Goal: Information Seeking & Learning: Learn about a topic

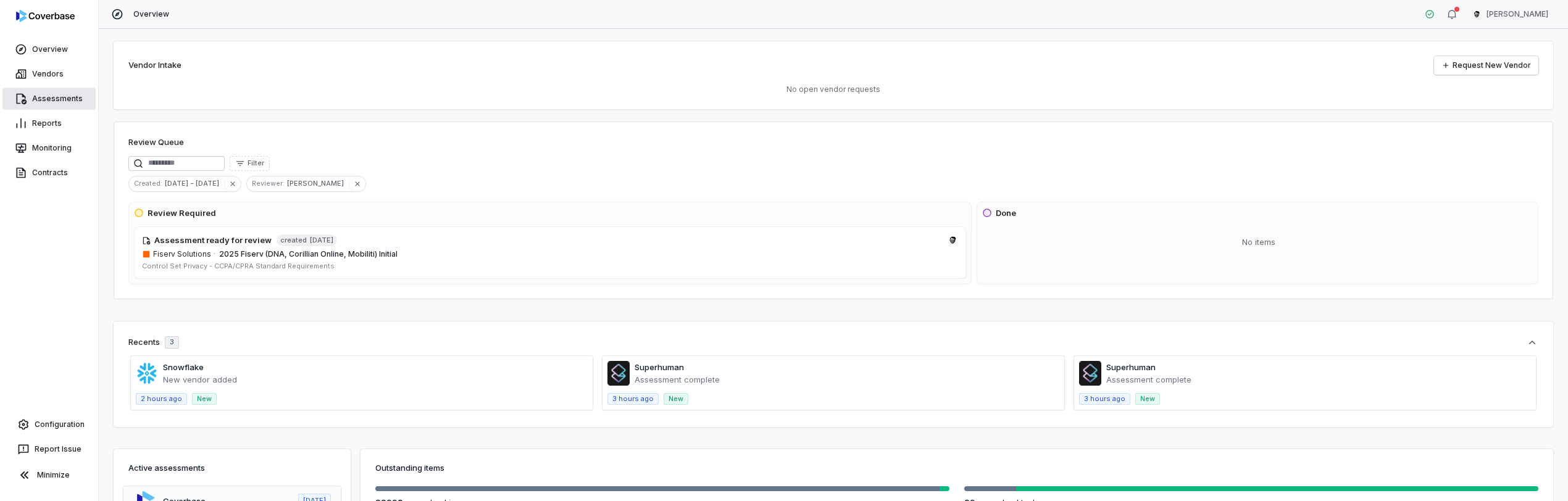
click at [39, 95] on link "Assessments" at bounding box center [49, 99] width 93 height 22
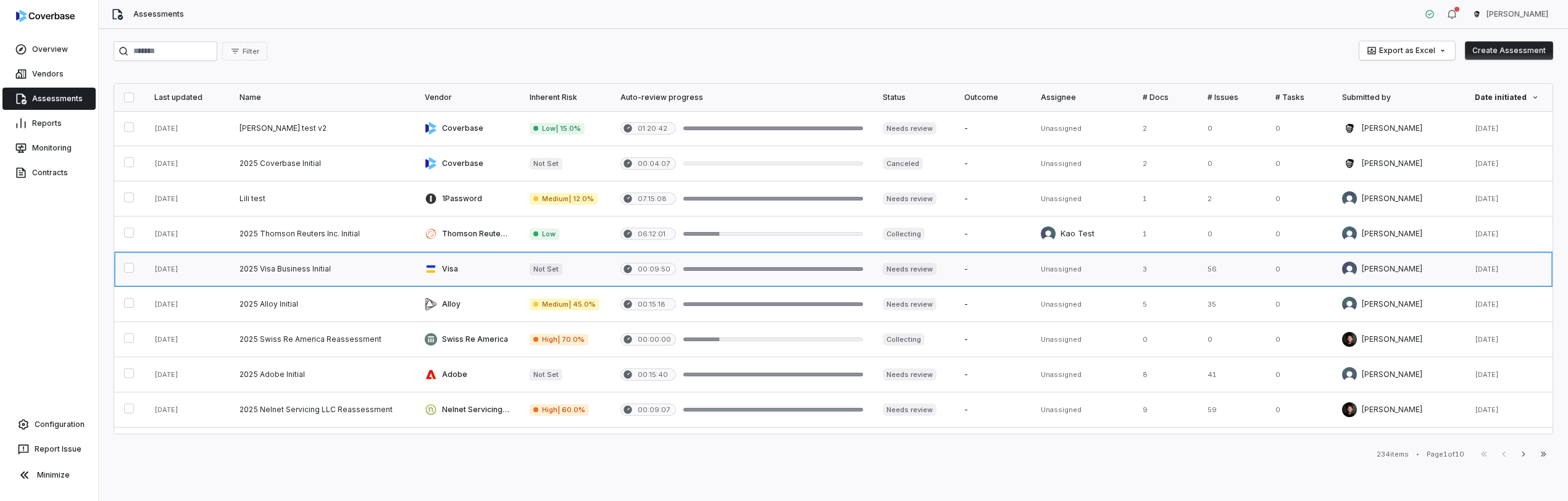
click at [266, 272] on link at bounding box center [322, 269] width 185 height 35
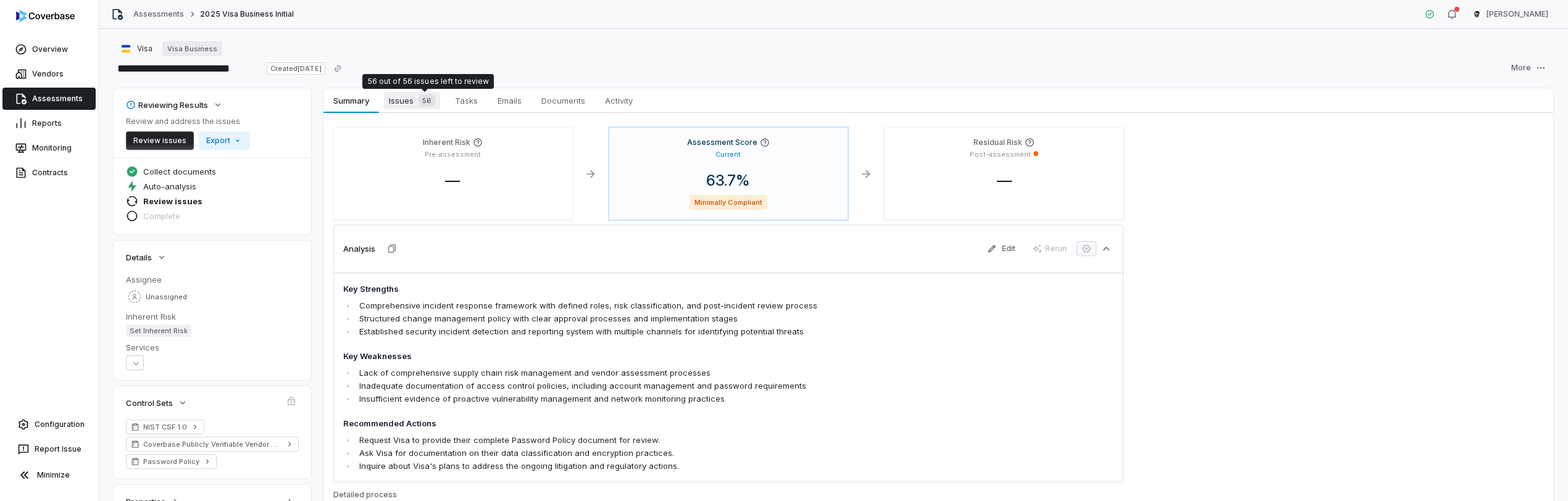
click at [421, 102] on span "56" at bounding box center [427, 101] width 16 height 13
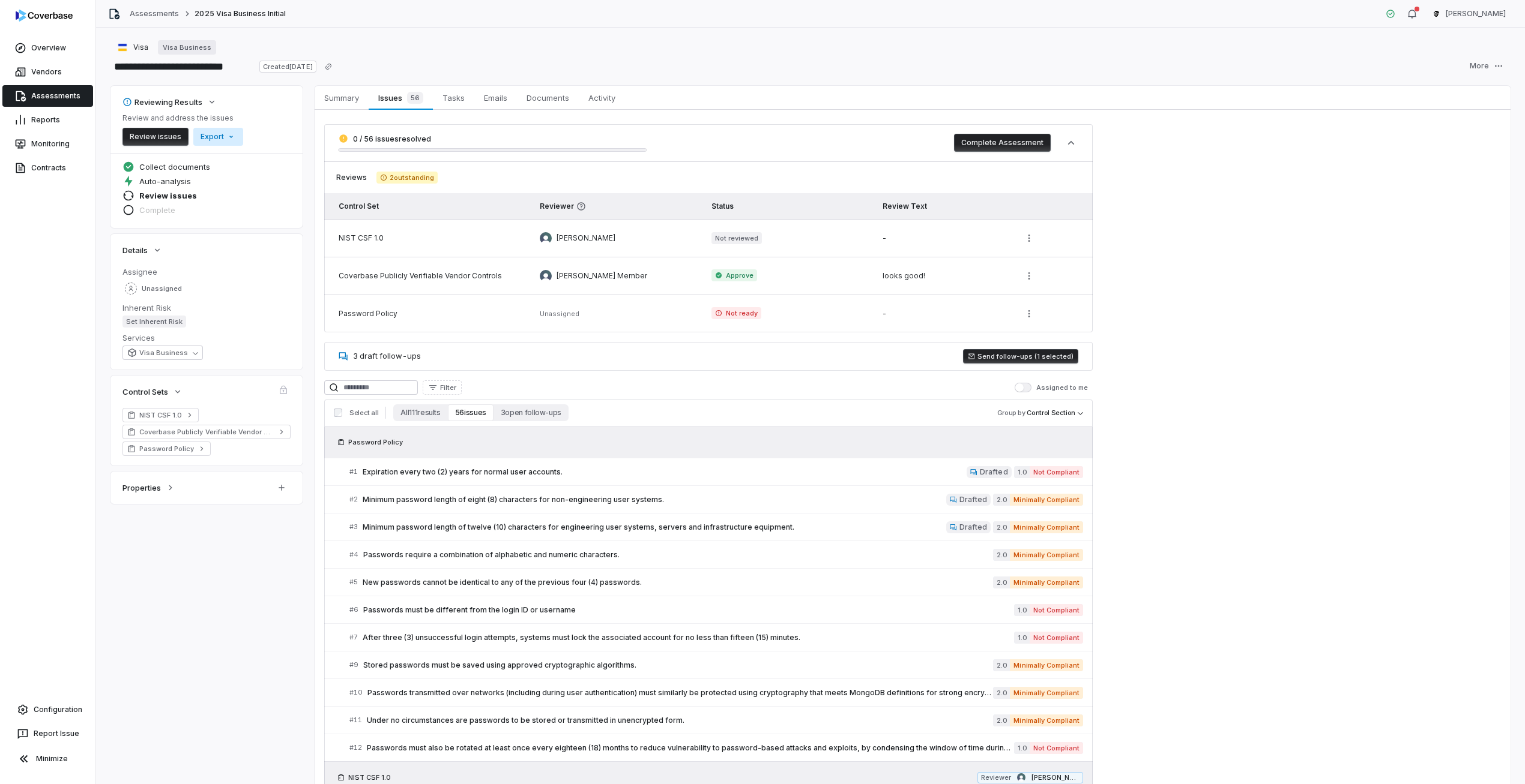
click at [234, 137] on html "**********" at bounding box center [762, 392] width 1525 height 784
click at [532, 74] on div "**********" at bounding box center [811, 67] width 1400 height 20
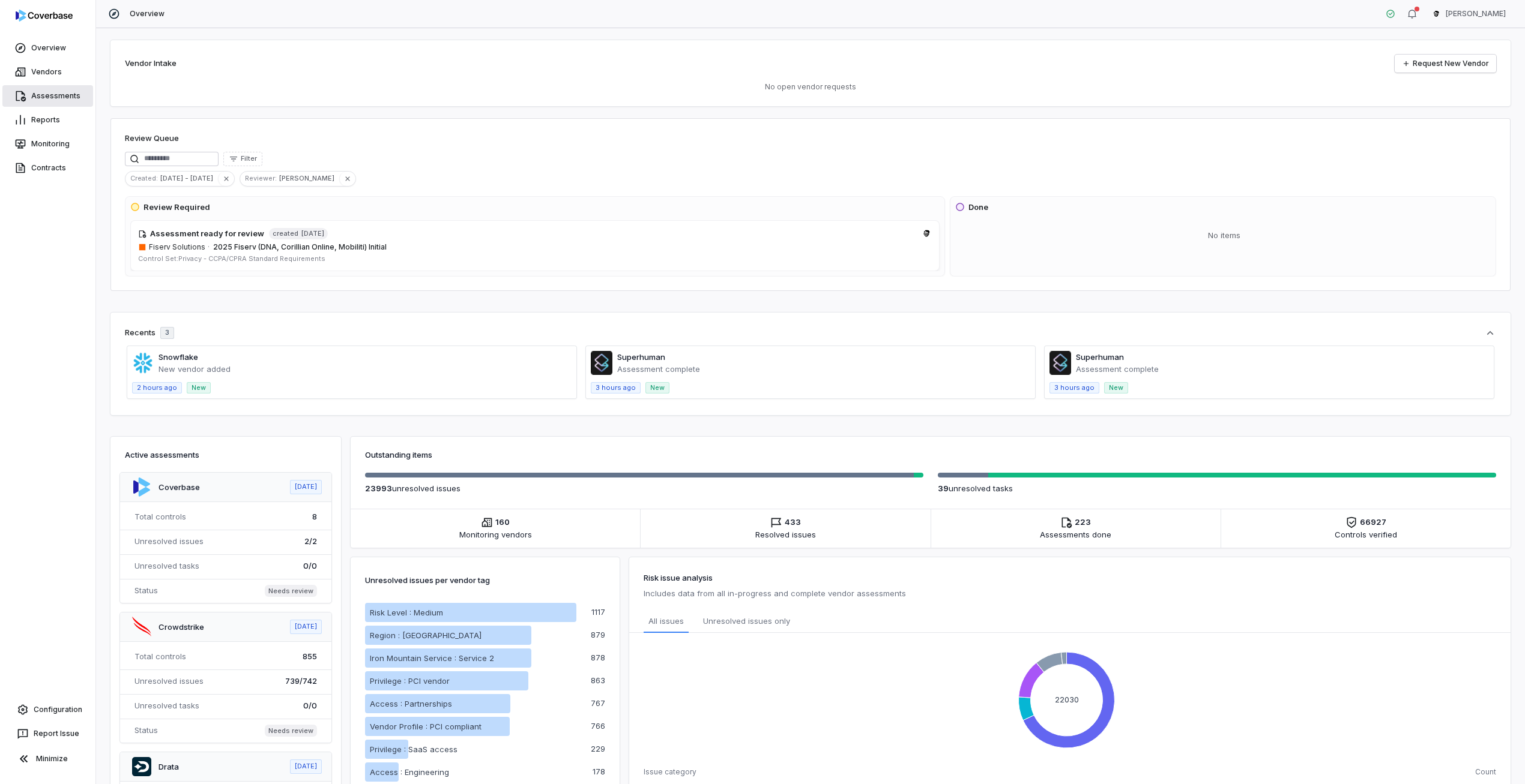
click at [74, 96] on link "Assessments" at bounding box center [48, 96] width 90 height 21
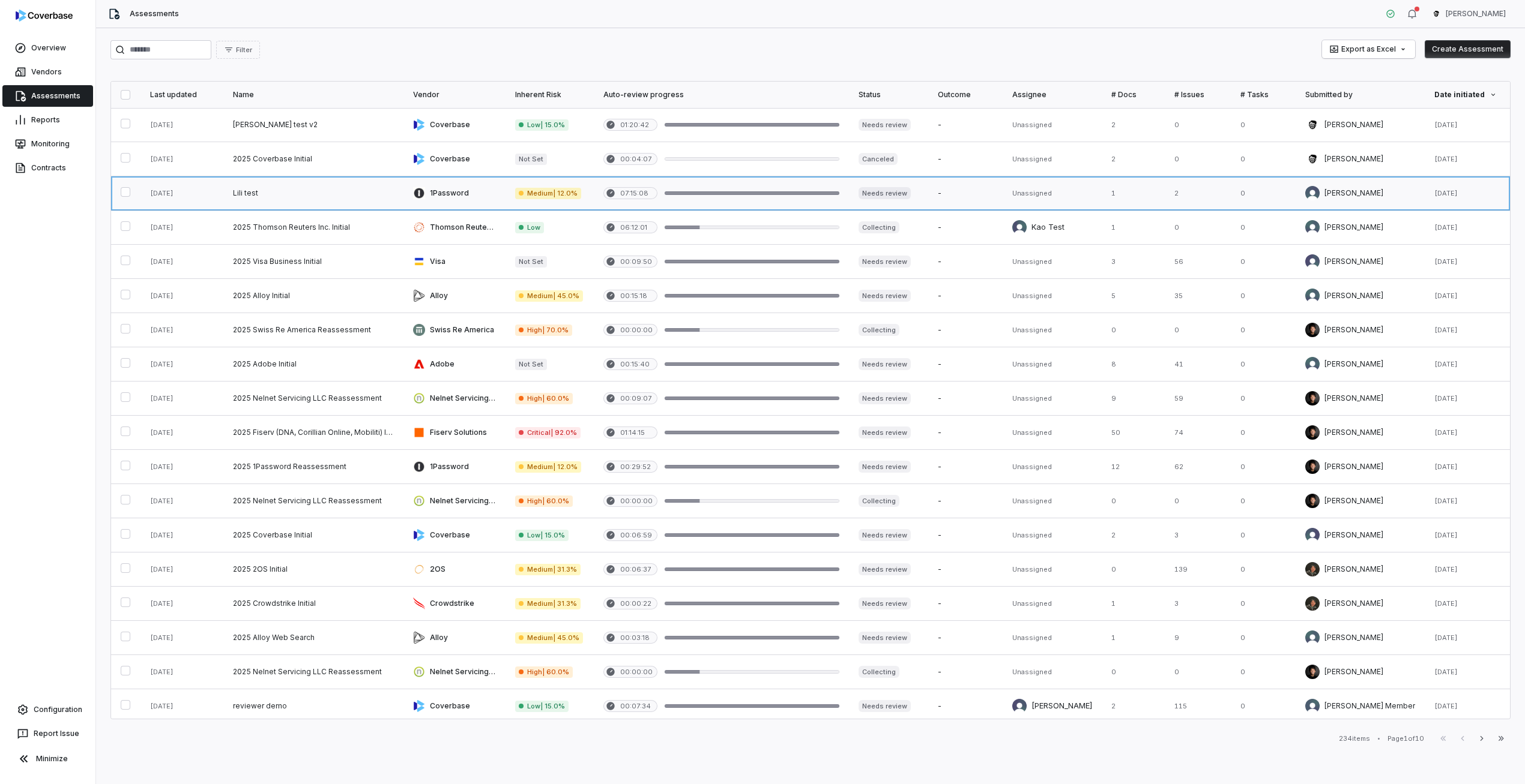
click at [339, 188] on link at bounding box center [313, 193] width 180 height 34
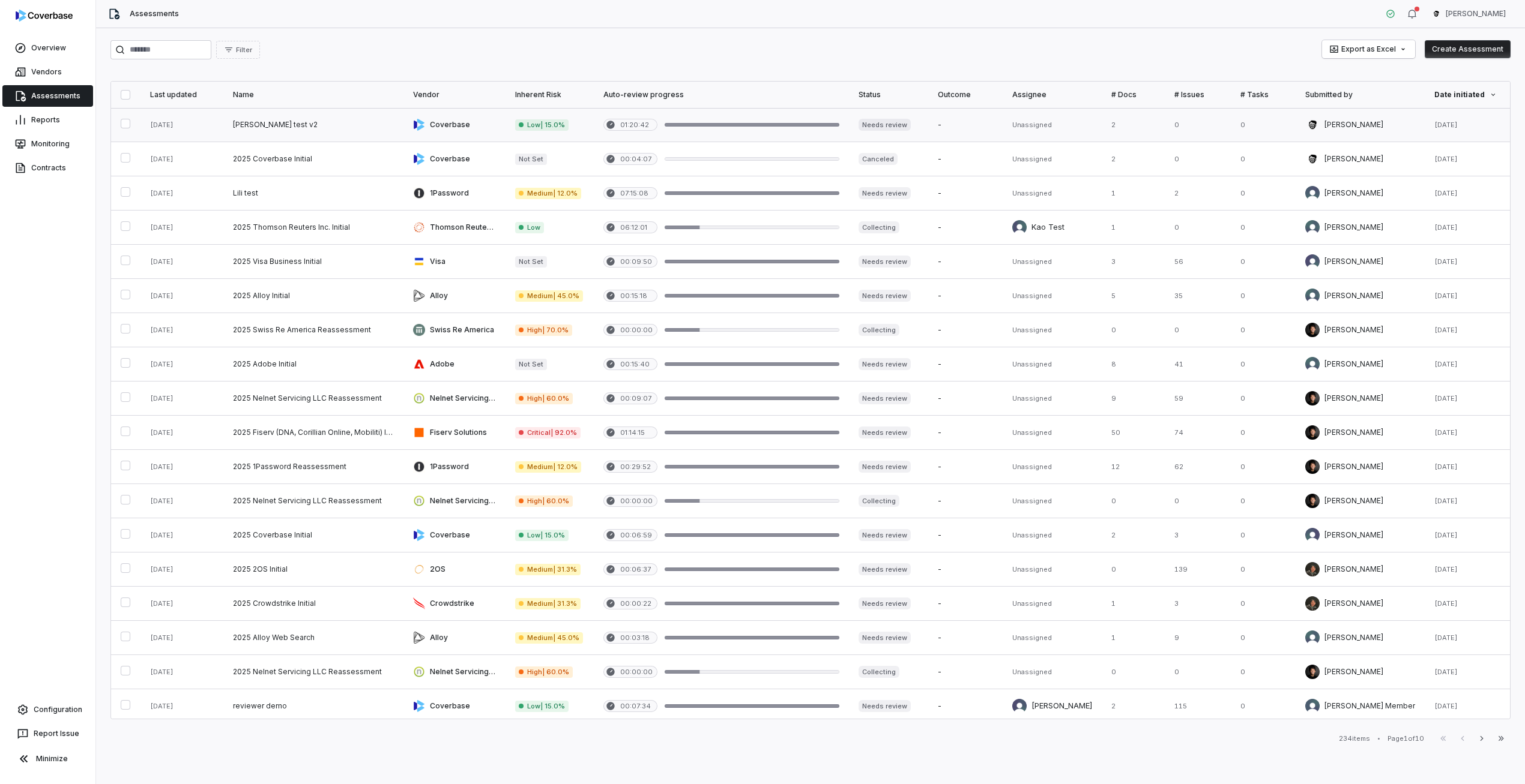
click at [430, 129] on link at bounding box center [454, 125] width 102 height 34
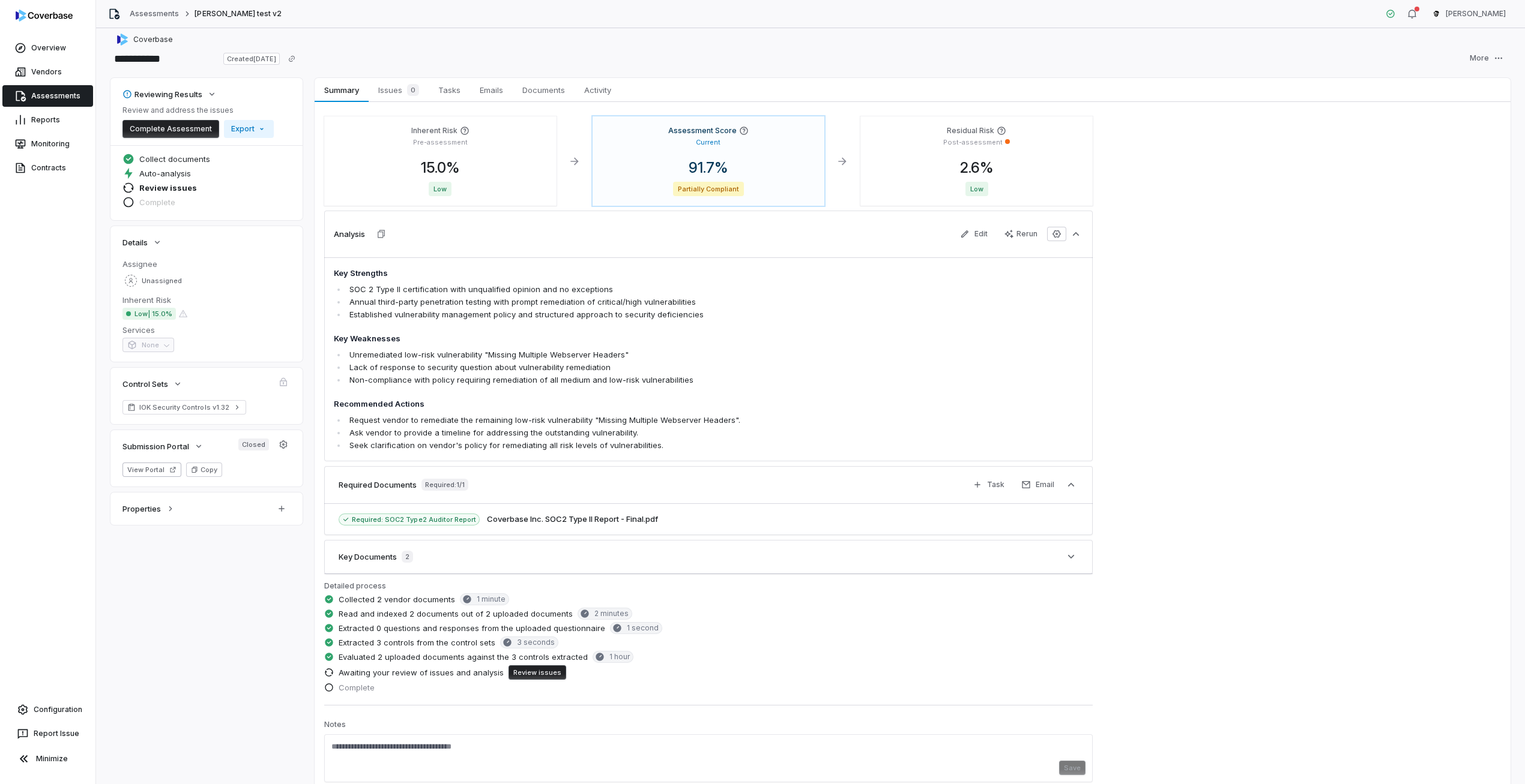
scroll to position [1, 0]
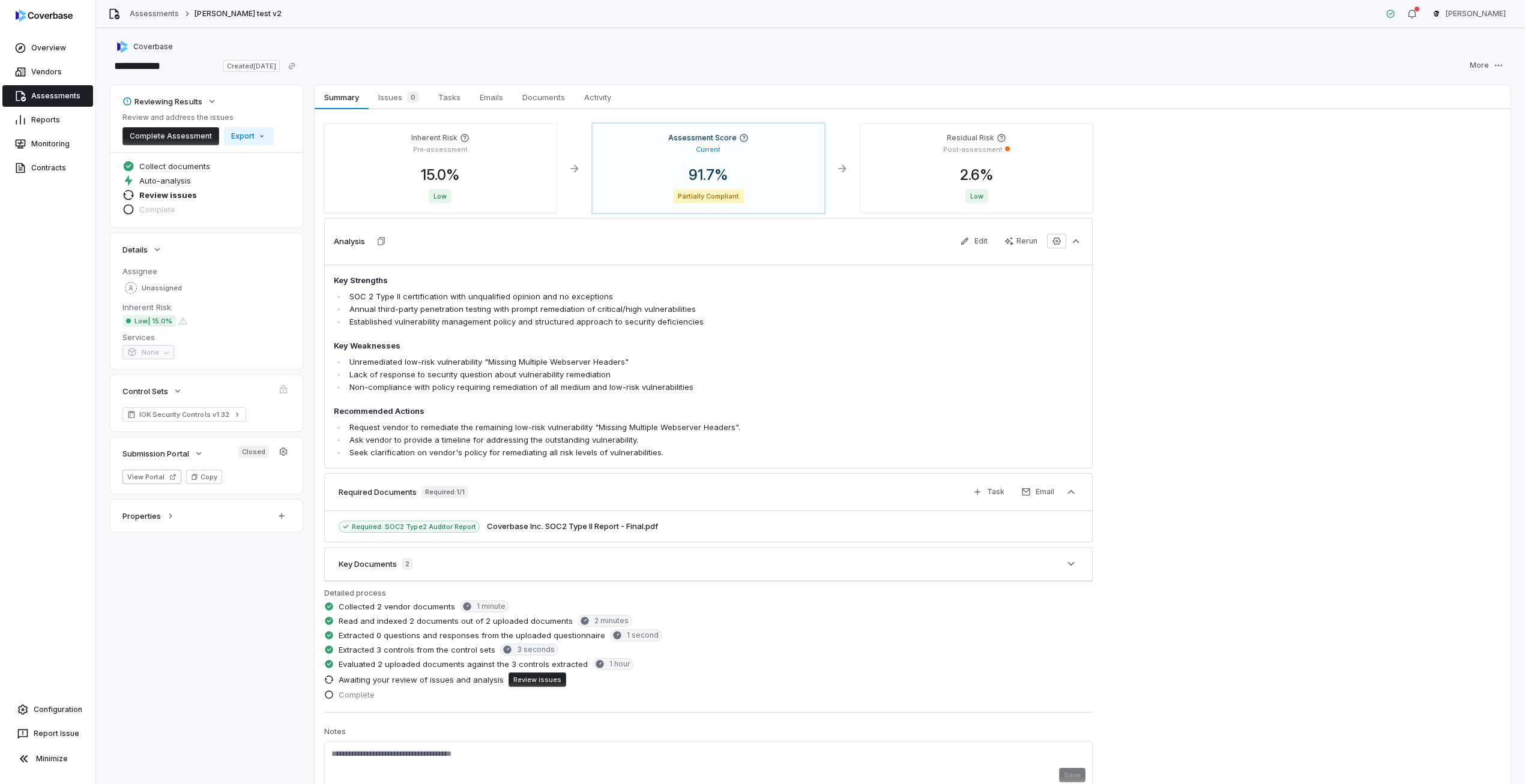
click at [433, 344] on h4 "Key Weaknesses" at bounding box center [633, 347] width 599 height 12
click at [592, 301] on li "SOC 2 Type II certification with unqualified opinion and no exceptions" at bounding box center [639, 297] width 586 height 12
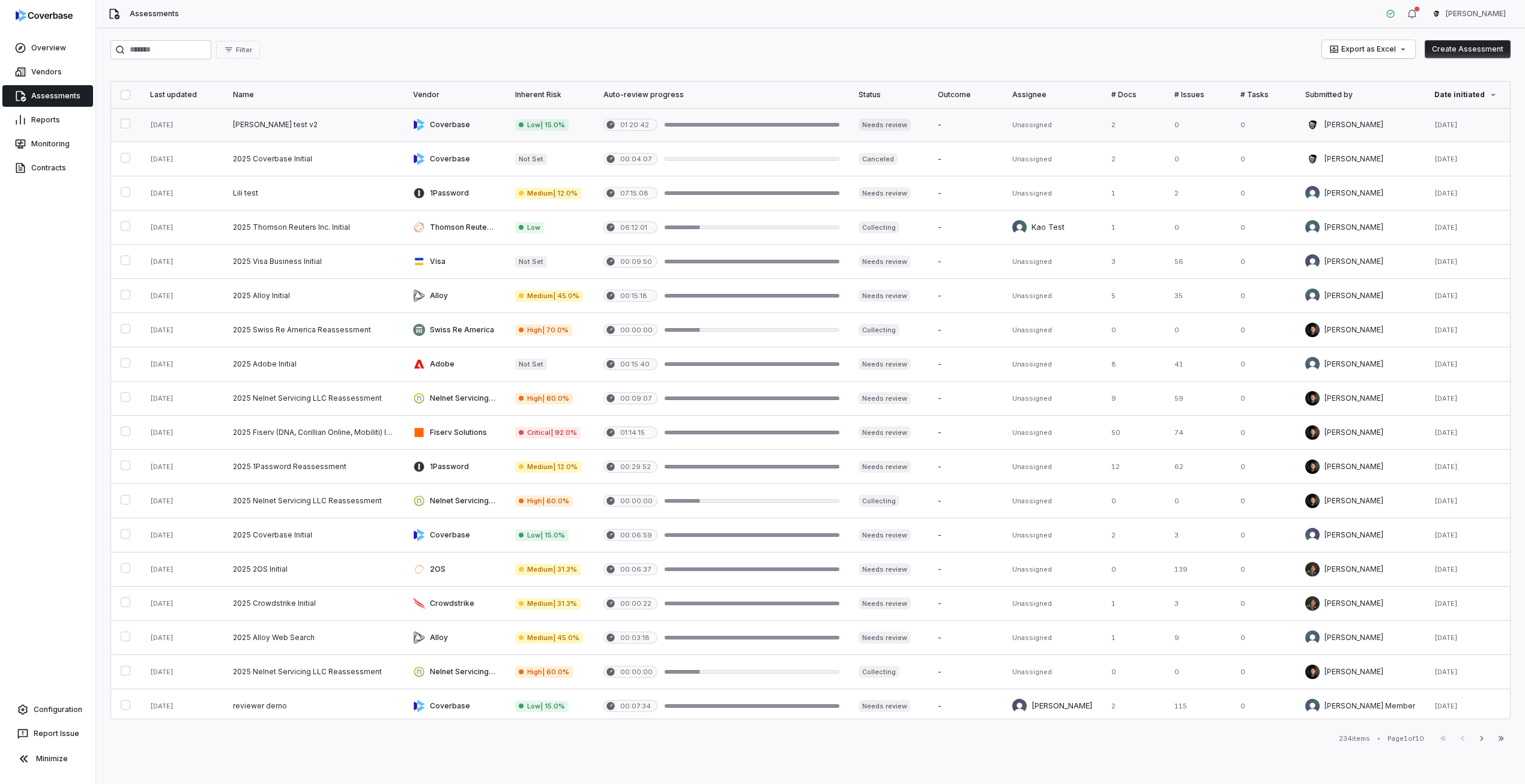
click at [415, 134] on link at bounding box center [454, 125] width 102 height 34
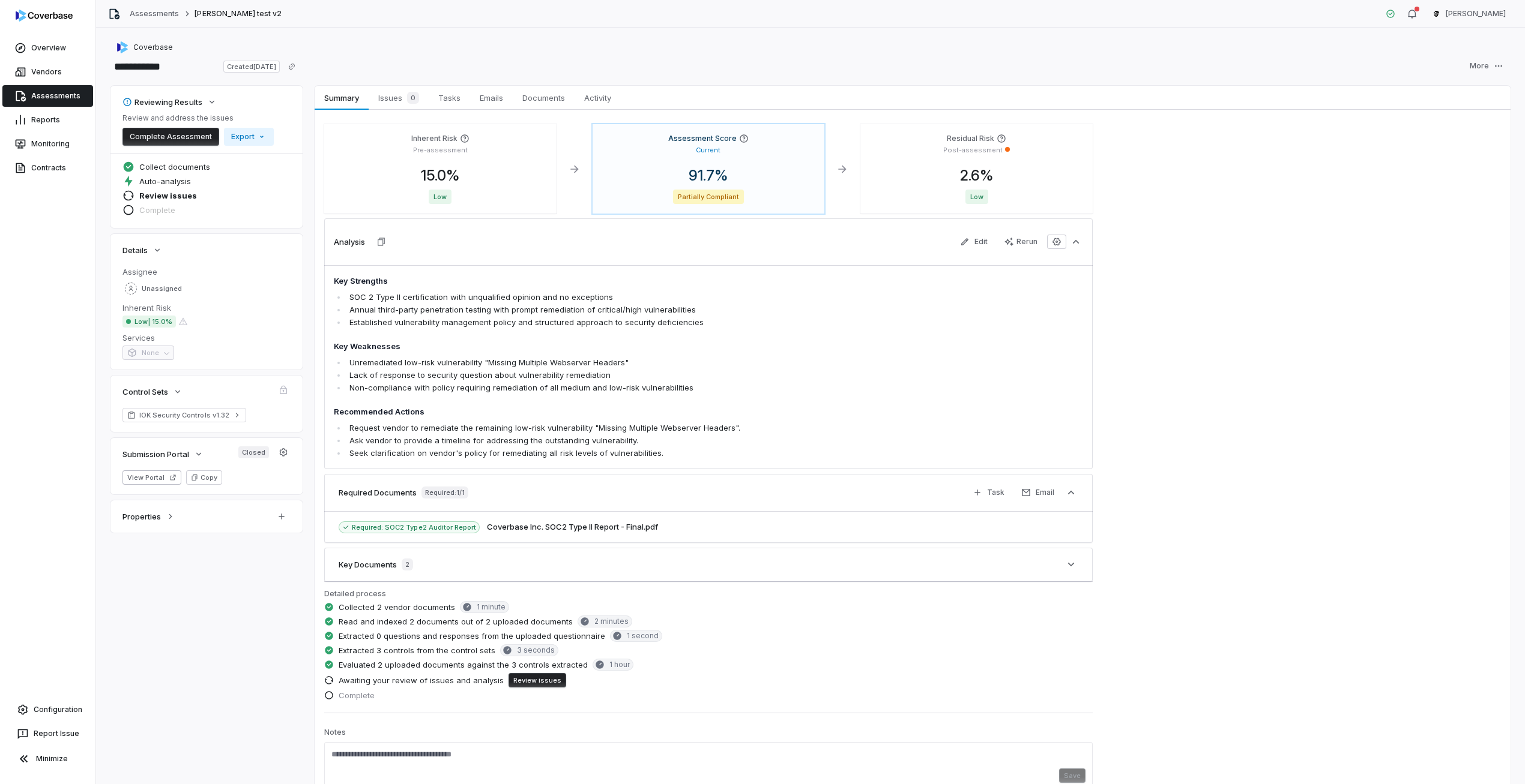
click at [624, 568] on div "Key Documents 2" at bounding box center [708, 565] width 768 height 35
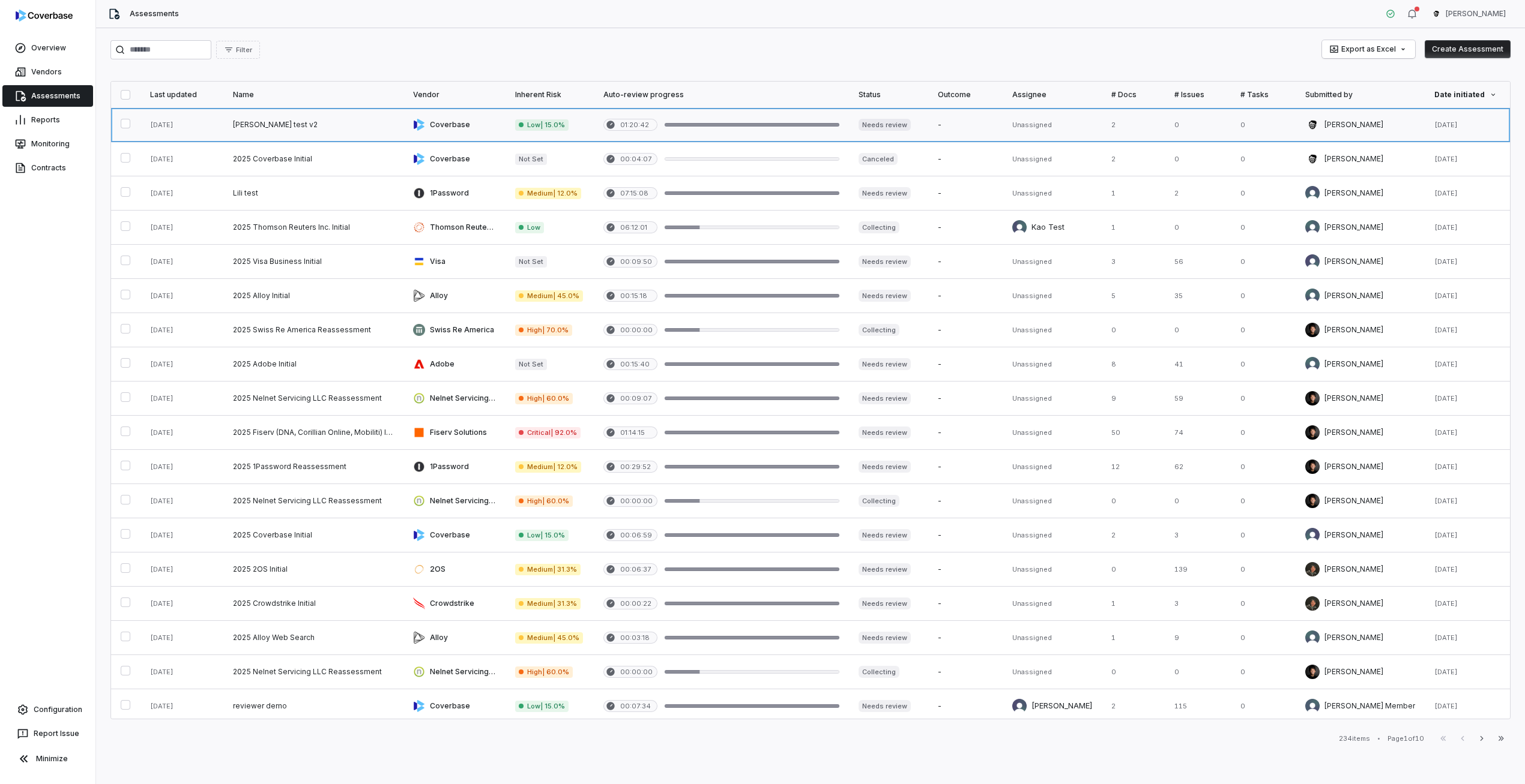
click at [373, 139] on link at bounding box center [313, 125] width 180 height 34
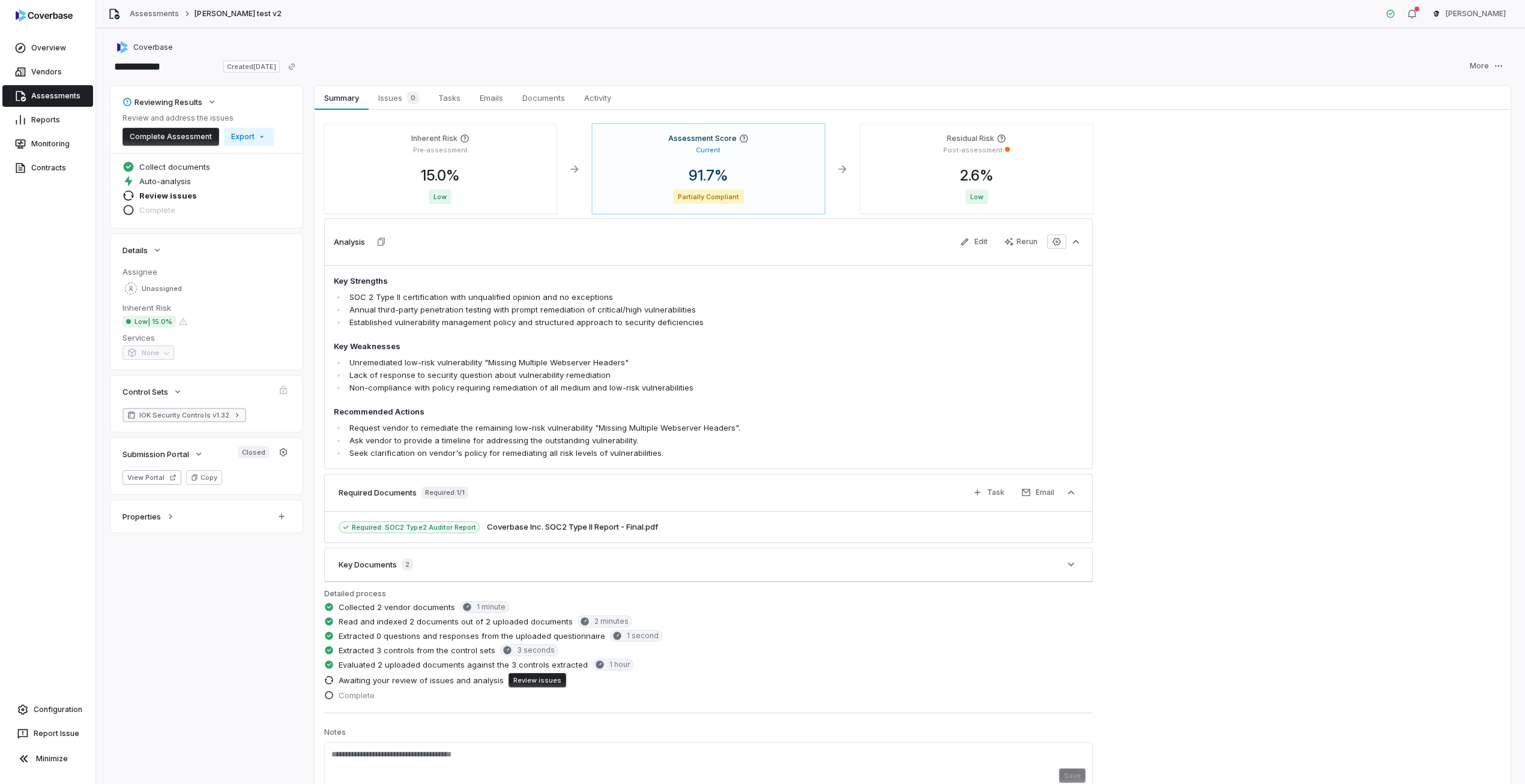
click at [206, 417] on span "IOK Security Controls v1.32" at bounding box center [185, 415] width 90 height 10
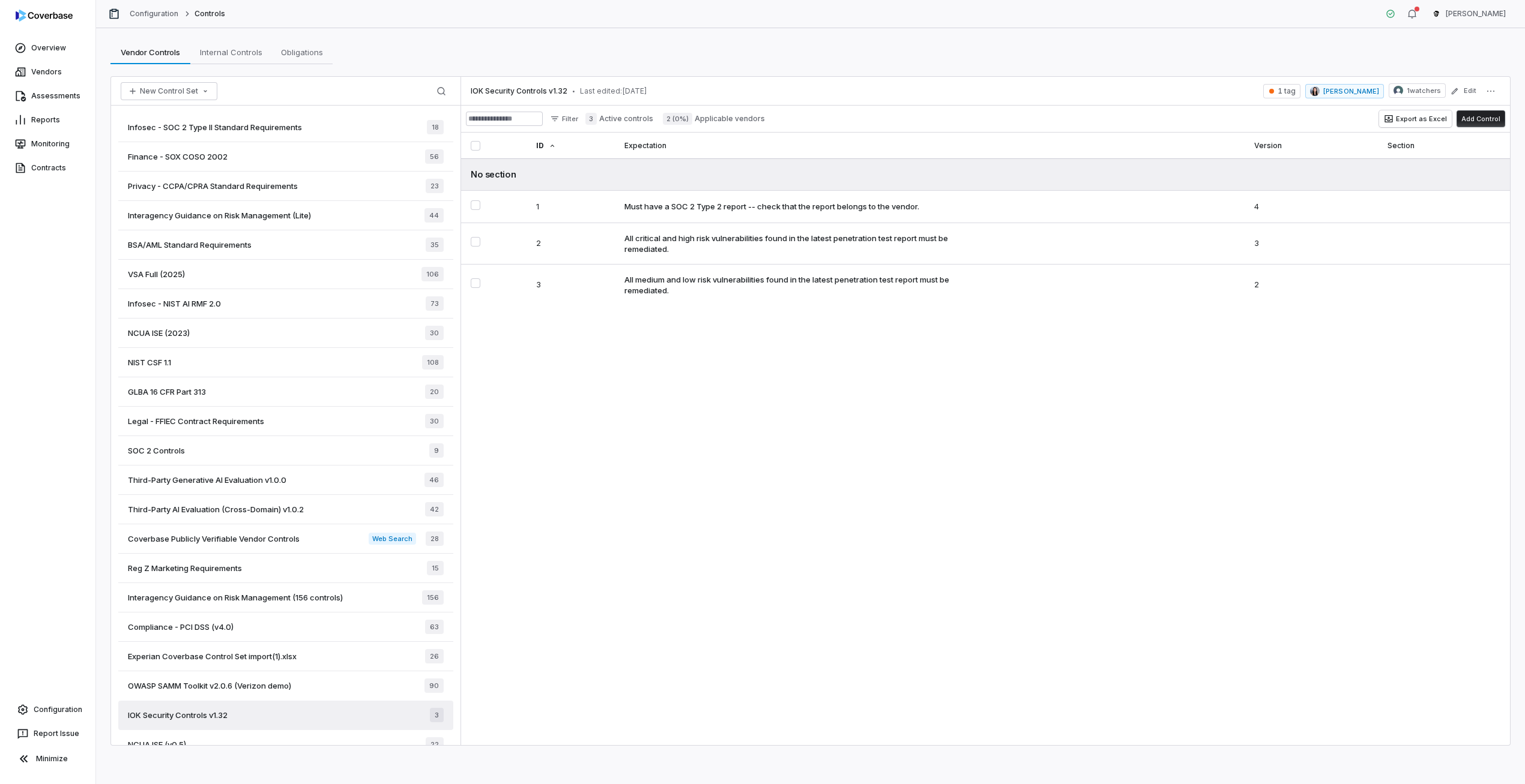
click at [721, 442] on div "IOK Security Controls v1.32 • Last edited: Jan 31, 2025 1 tag Anna Chen 1 watch…" at bounding box center [986, 412] width 1049 height 669
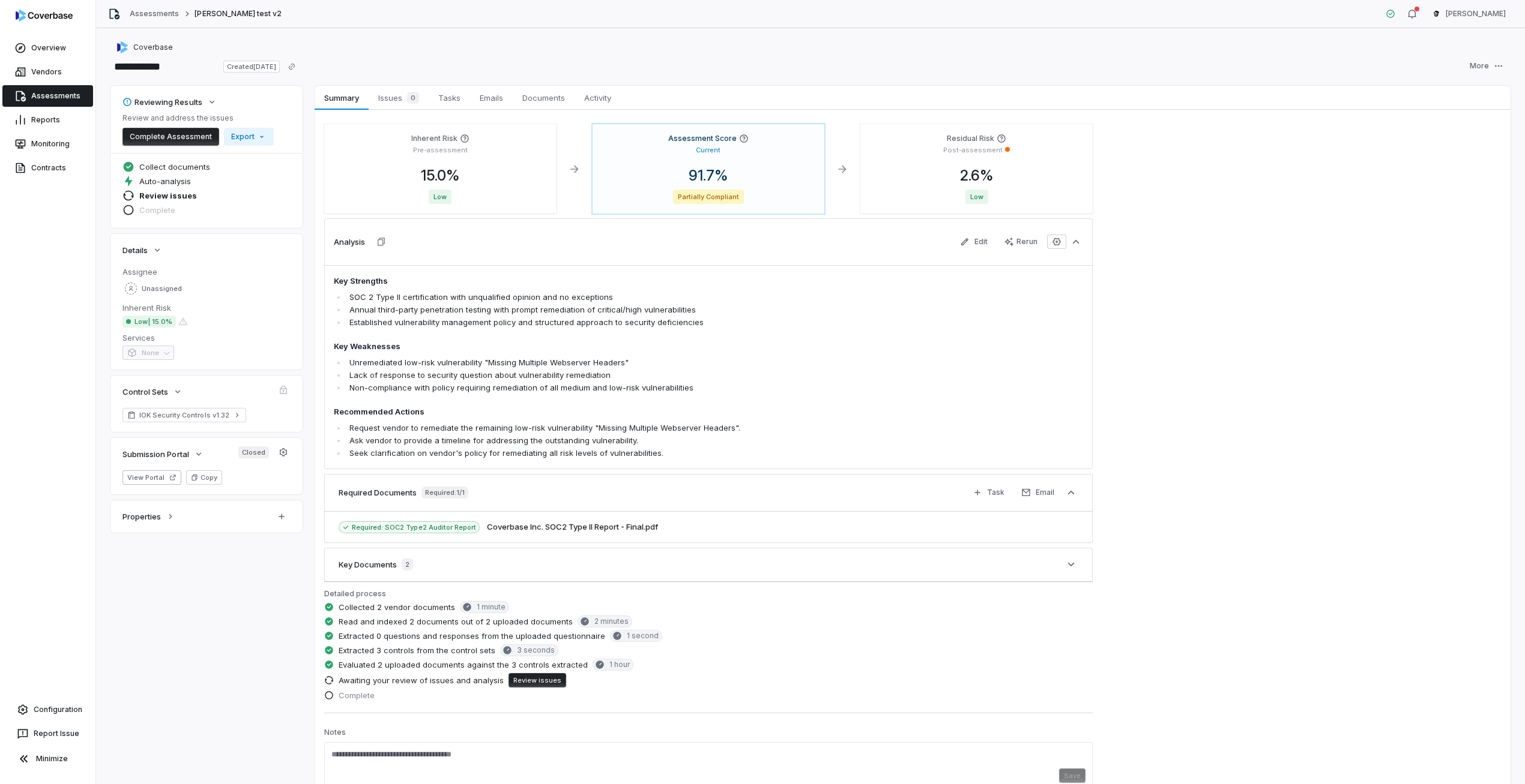
click at [661, 244] on div "Analysis Edit Rerun" at bounding box center [708, 241] width 768 height 47
click at [1071, 247] on icon "button" at bounding box center [1076, 242] width 12 height 12
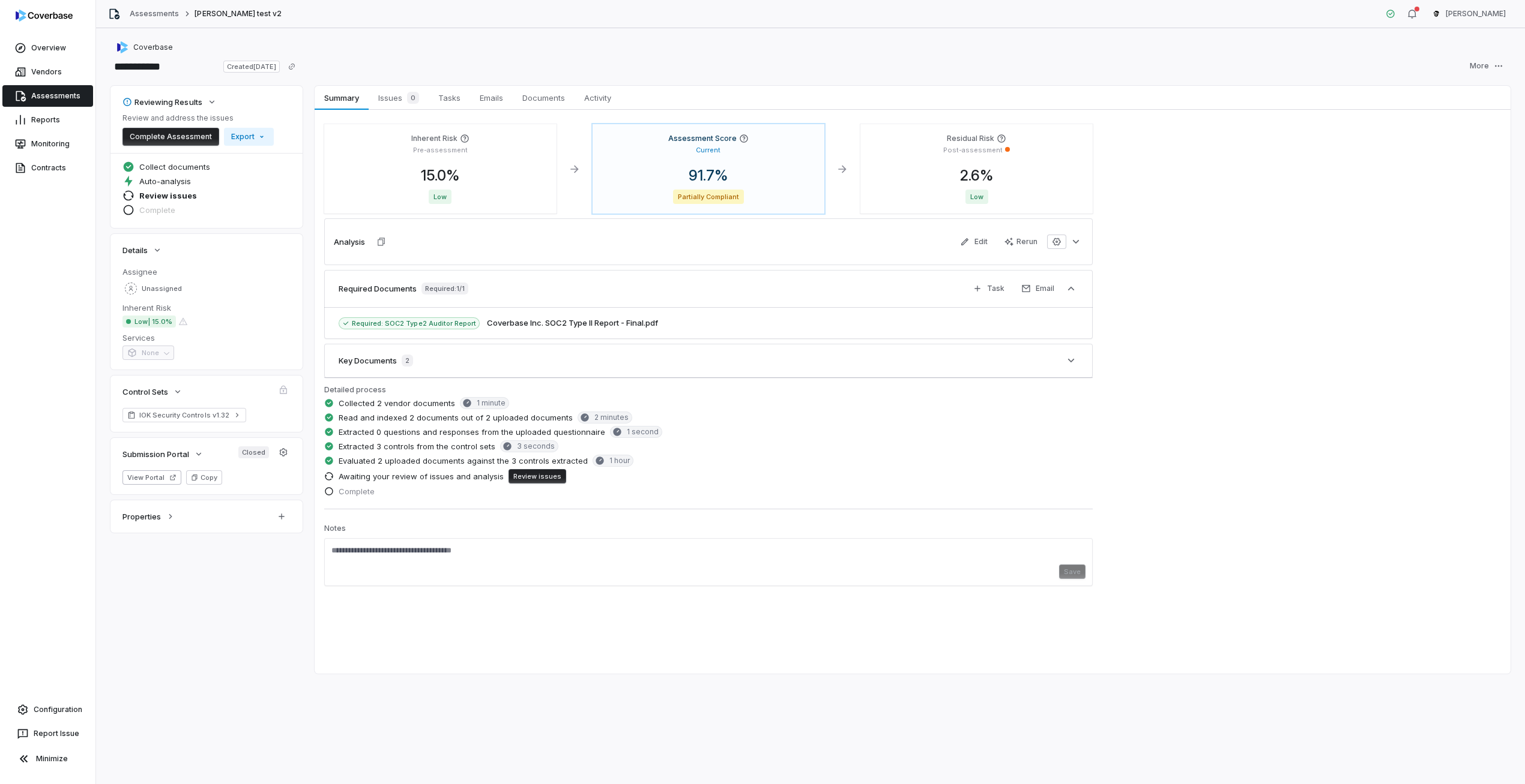
click at [762, 274] on div "Required Documents Required: 1 / 1 Task Email" at bounding box center [708, 289] width 768 height 38
drag, startPoint x: 751, startPoint y: 293, endPoint x: 814, endPoint y: 286, distance: 63.4
click at [758, 292] on div "Required Documents Required: 1 / 1 Task Email" at bounding box center [708, 289] width 768 height 38
click at [1065, 293] on icon "button" at bounding box center [1071, 289] width 12 height 12
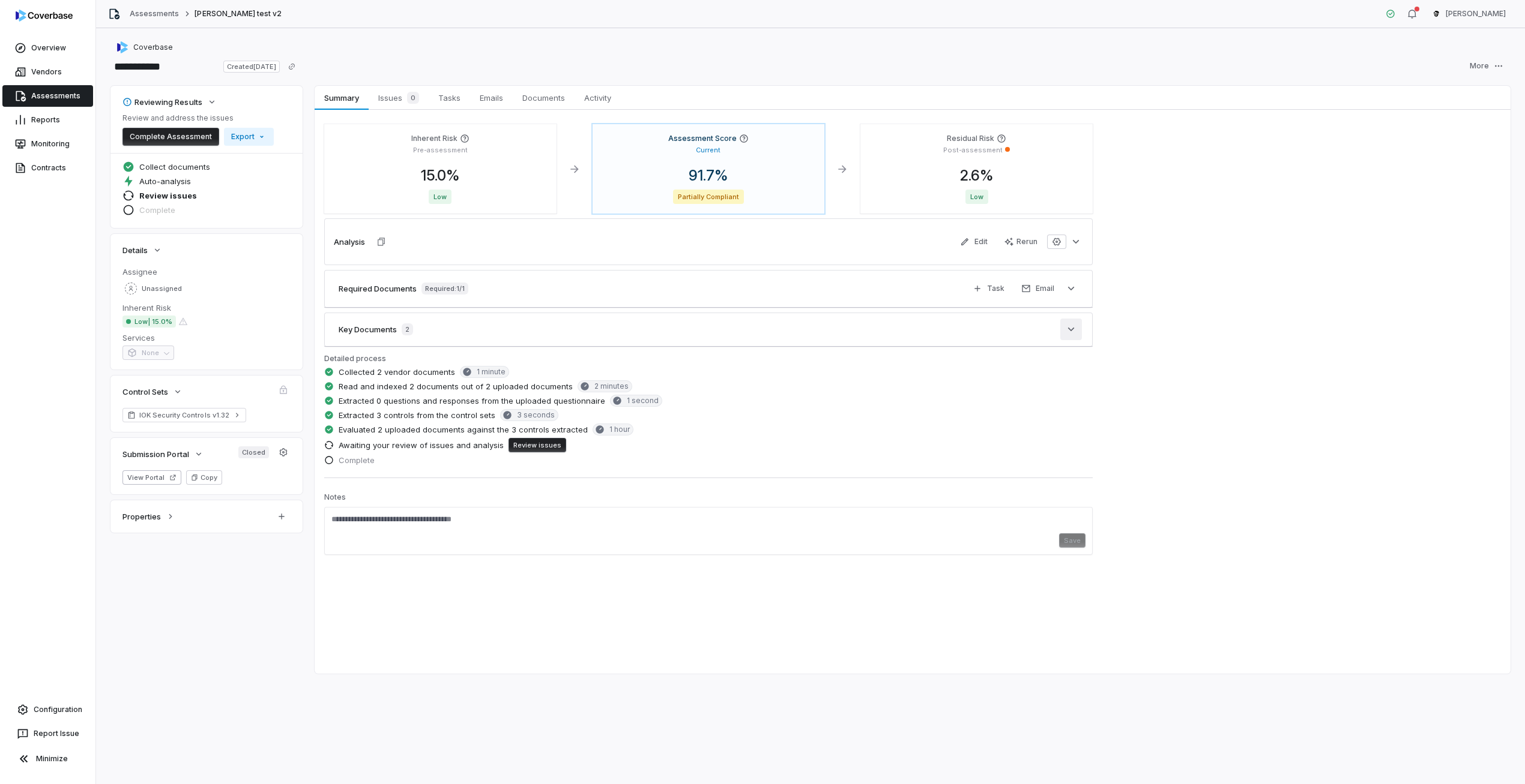
click at [1066, 325] on icon "button" at bounding box center [1071, 330] width 12 height 12
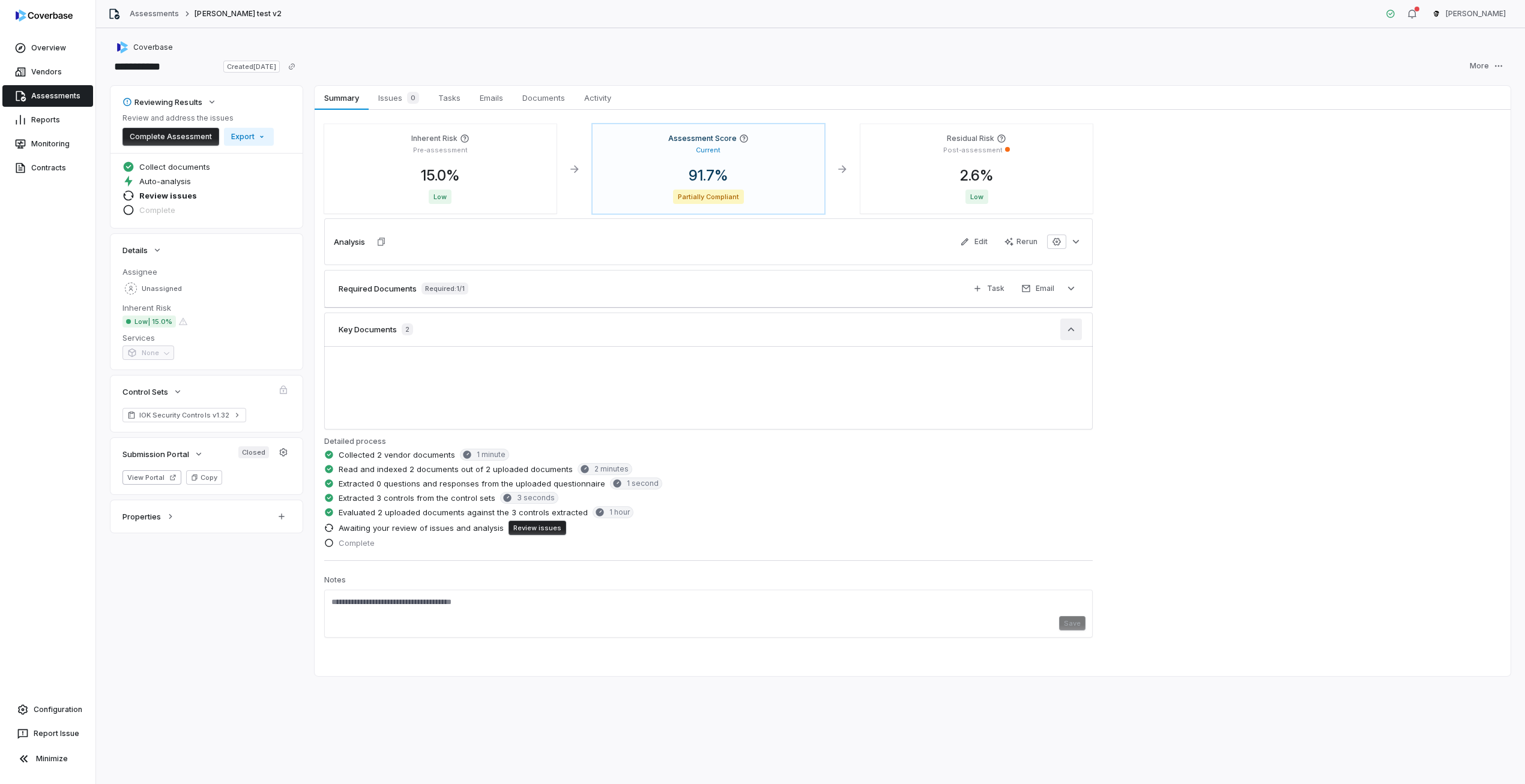
click at [1066, 325] on icon "button" at bounding box center [1071, 330] width 12 height 12
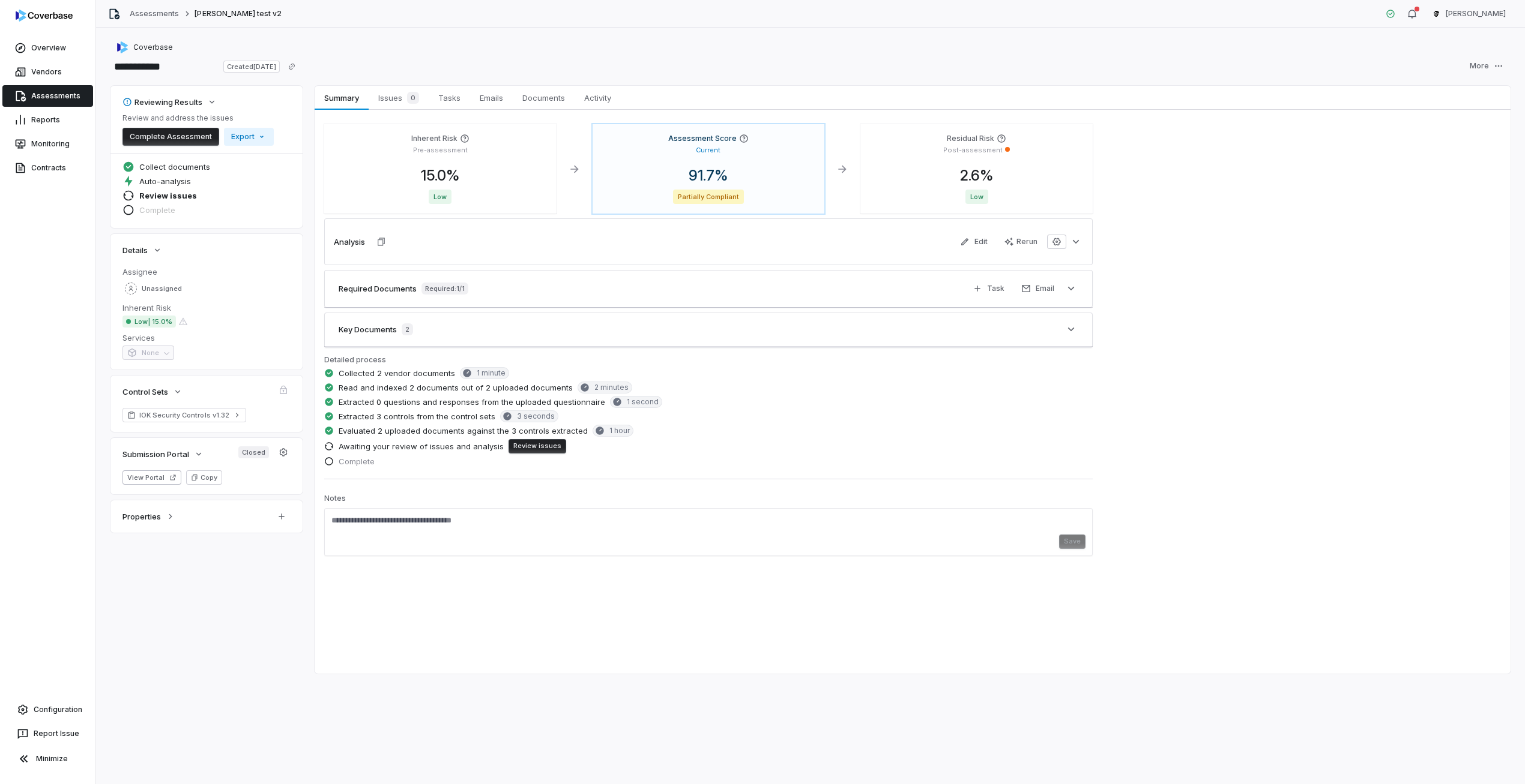
click at [665, 318] on div "Key Documents 2" at bounding box center [708, 330] width 768 height 35
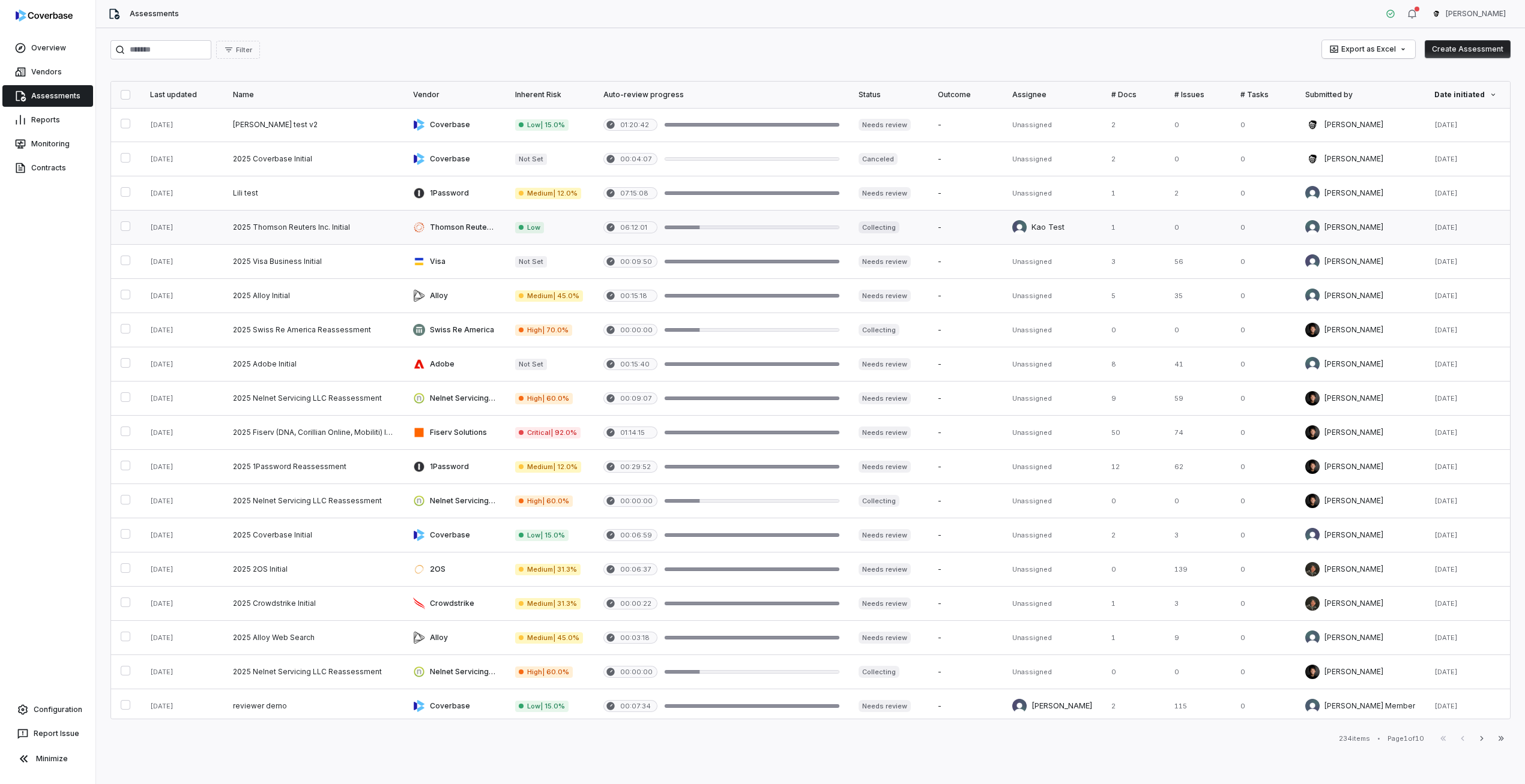
click at [454, 216] on link at bounding box center [454, 228] width 102 height 34
click at [459, 198] on link at bounding box center [454, 193] width 102 height 34
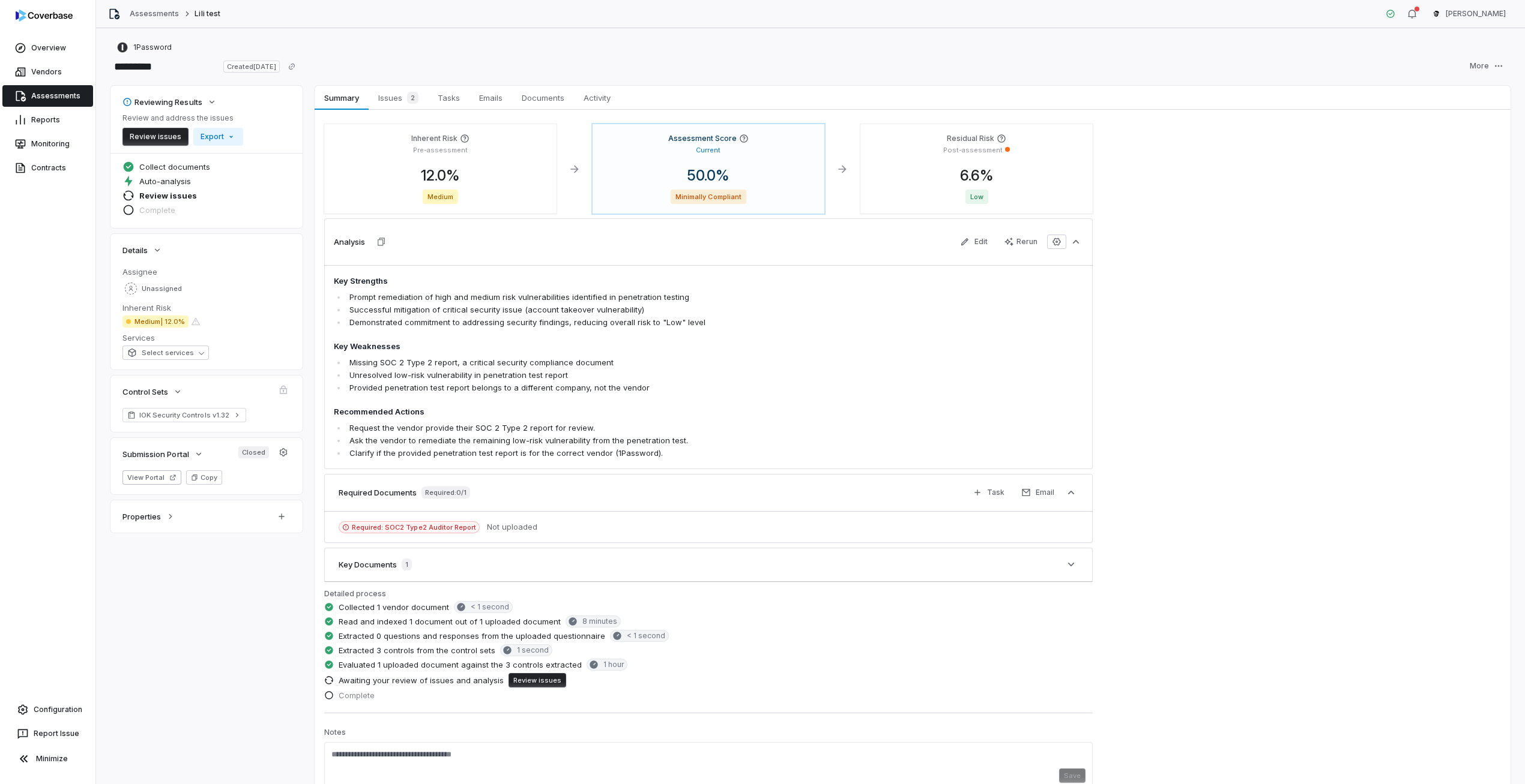
click at [1040, 97] on div "Summary Summary Issues 2 Issues 2 Tasks Tasks Emails Emails Documents Documents…" at bounding box center [913, 98] width 1196 height 24
click at [985, 153] on p "Post-assessment" at bounding box center [972, 150] width 59 height 9
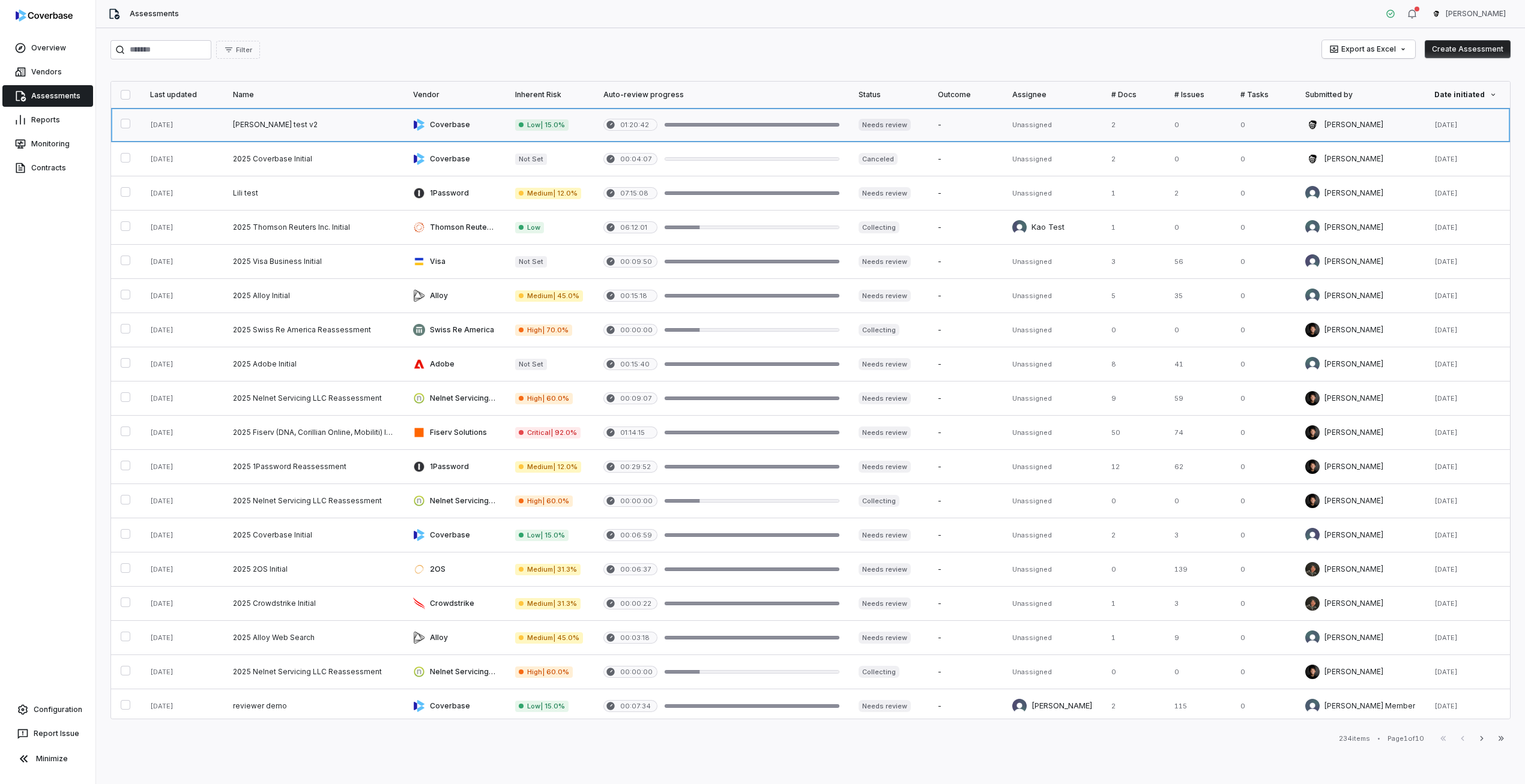
click at [805, 121] on link at bounding box center [721, 125] width 255 height 34
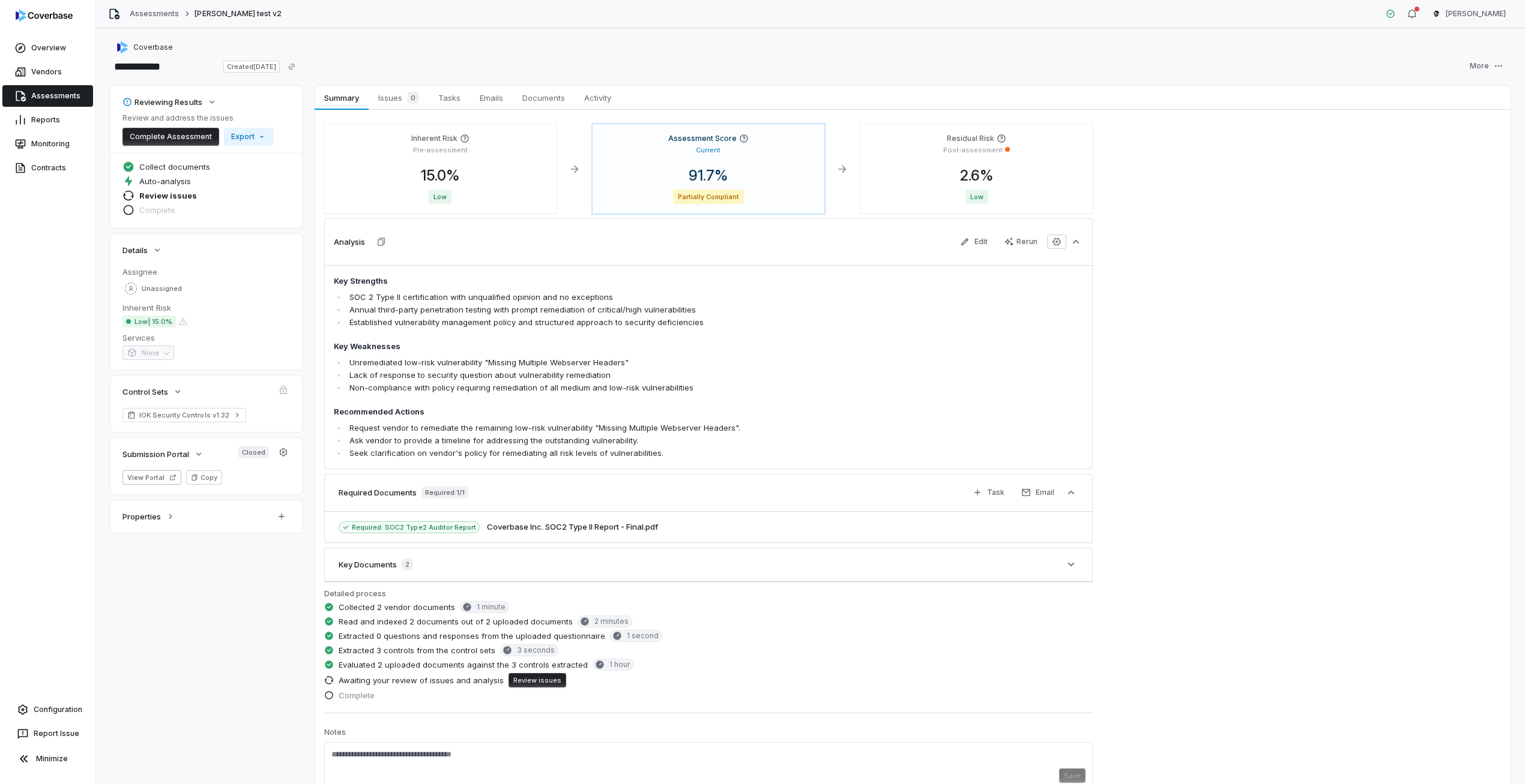
click at [64, 86] on link "Assessments" at bounding box center [48, 96] width 90 height 21
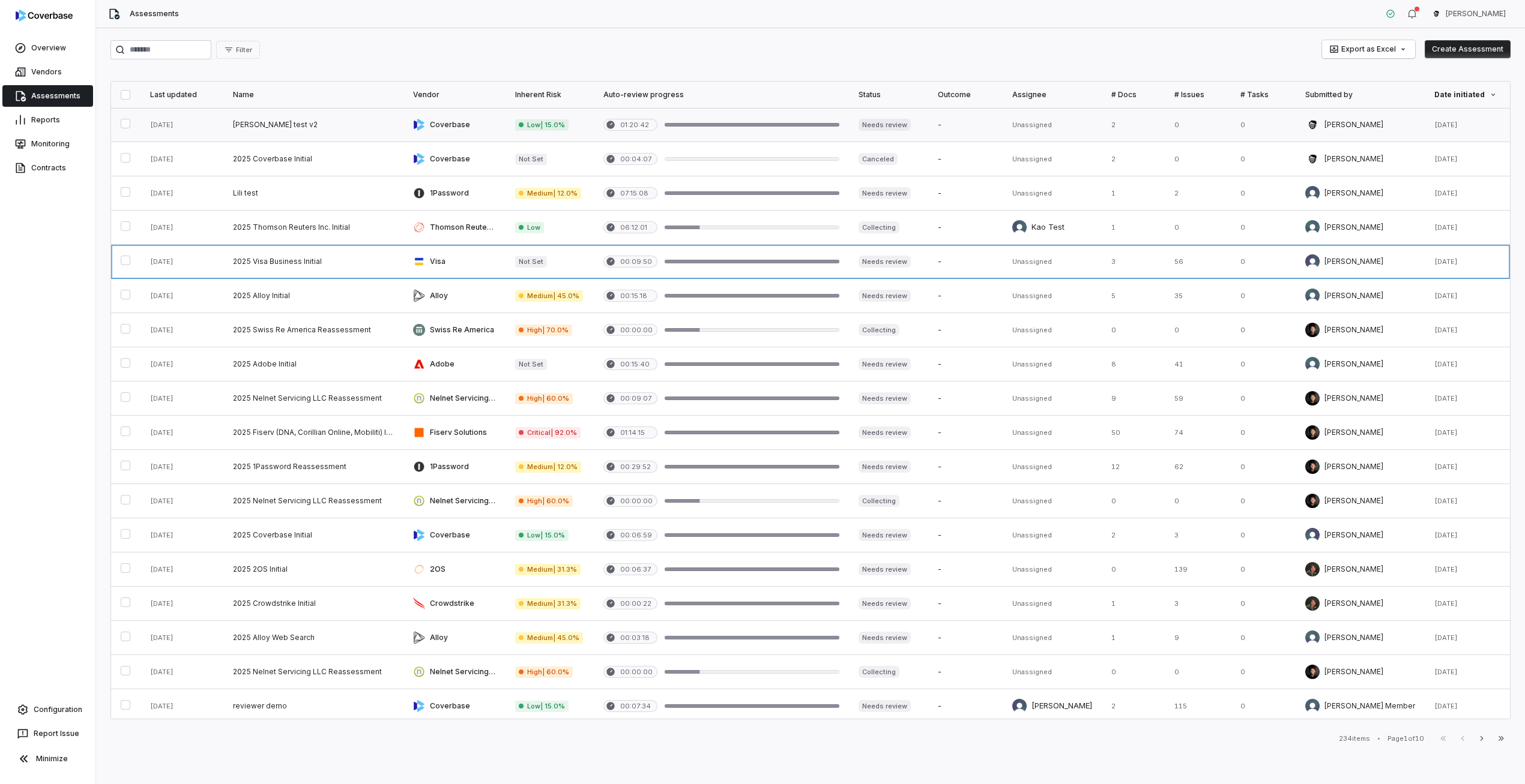
click at [385, 124] on link at bounding box center [313, 125] width 180 height 34
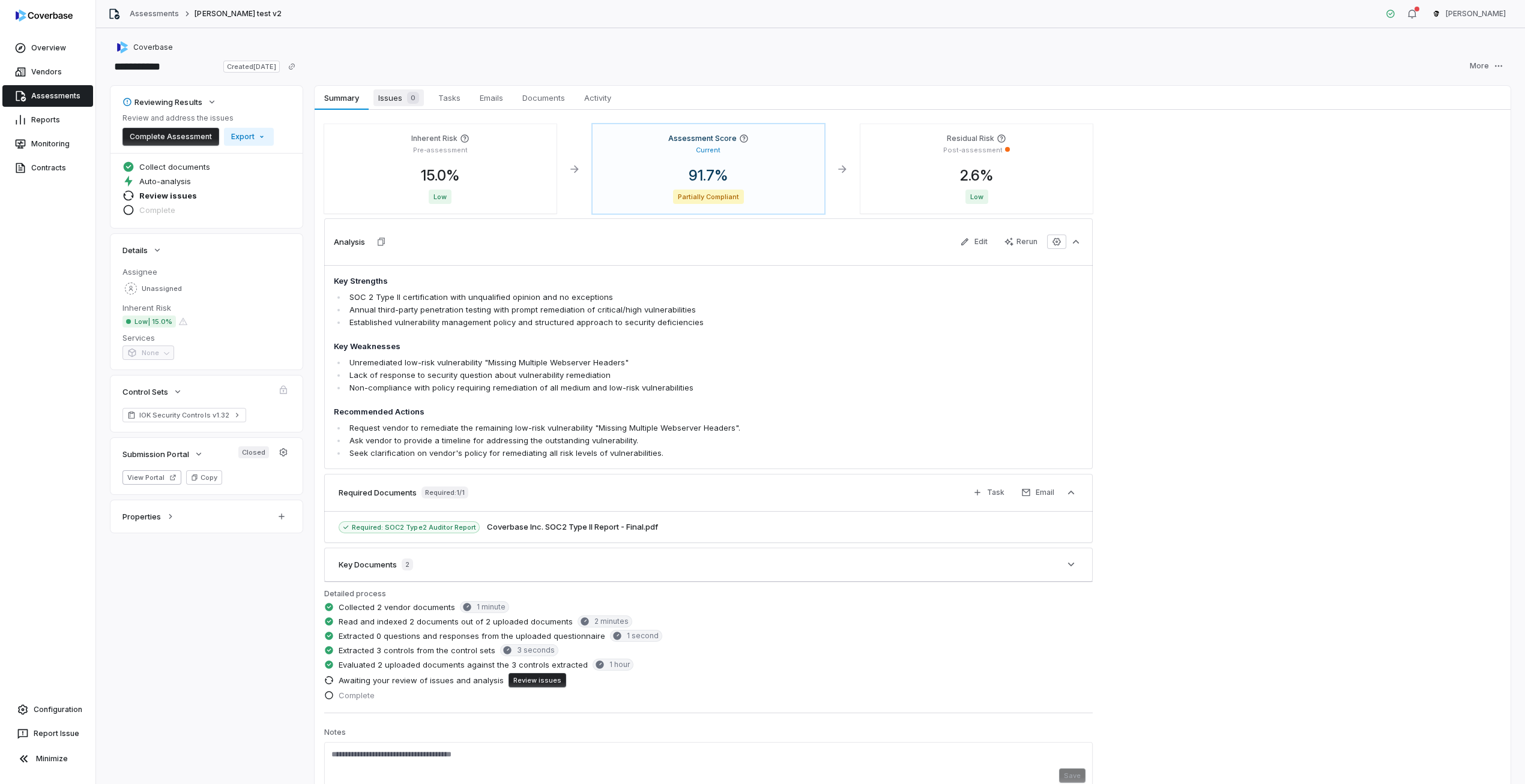
click at [404, 96] on div "0" at bounding box center [410, 98] width 17 height 12
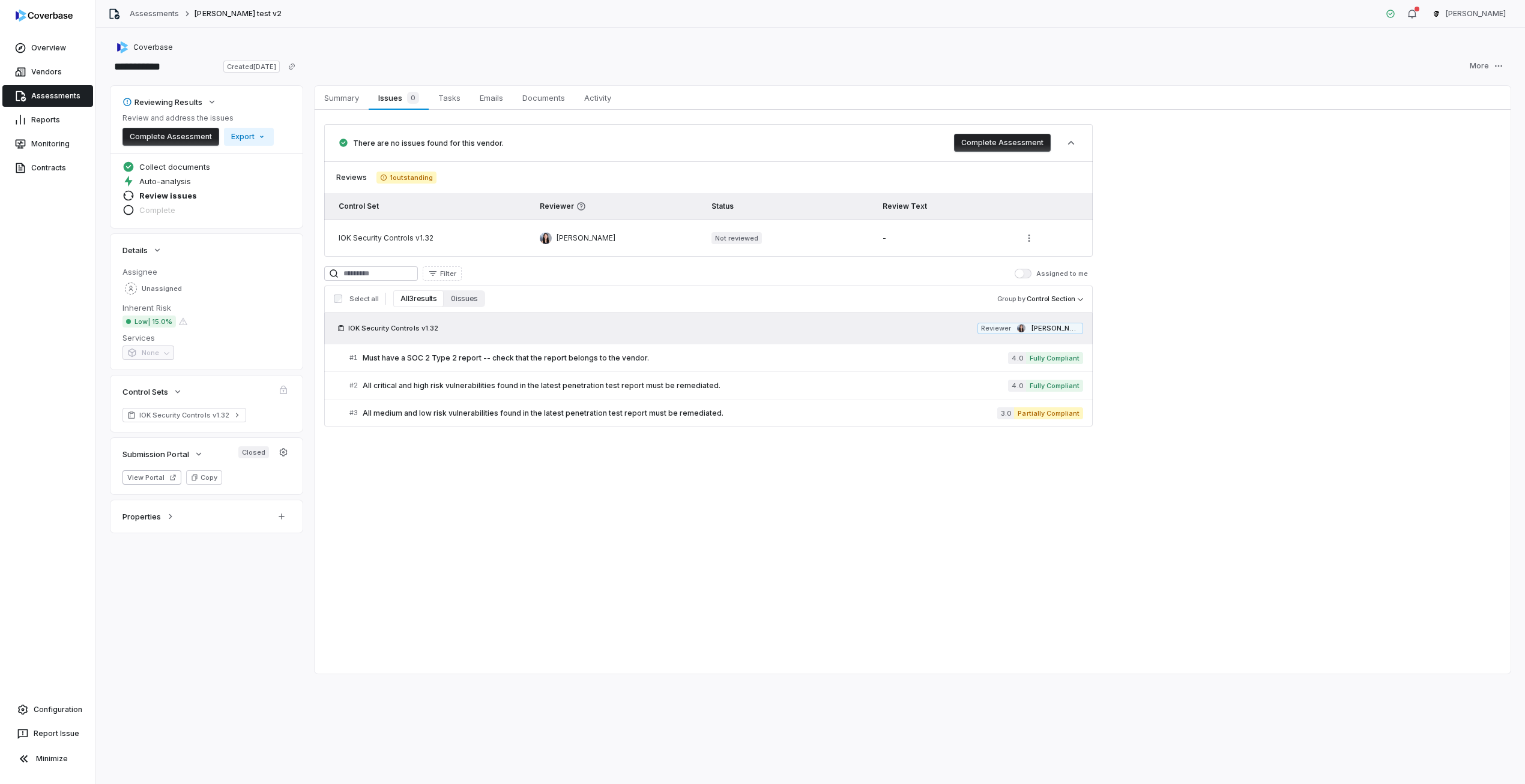
click at [530, 337] on div "IOK Security Controls v1.32 Reviewer Anna Chen" at bounding box center [708, 328] width 768 height 31
click at [527, 357] on span "Must have a SOC 2 Type 2 report -- check that the report belongs to the vendor." at bounding box center [685, 358] width 645 height 10
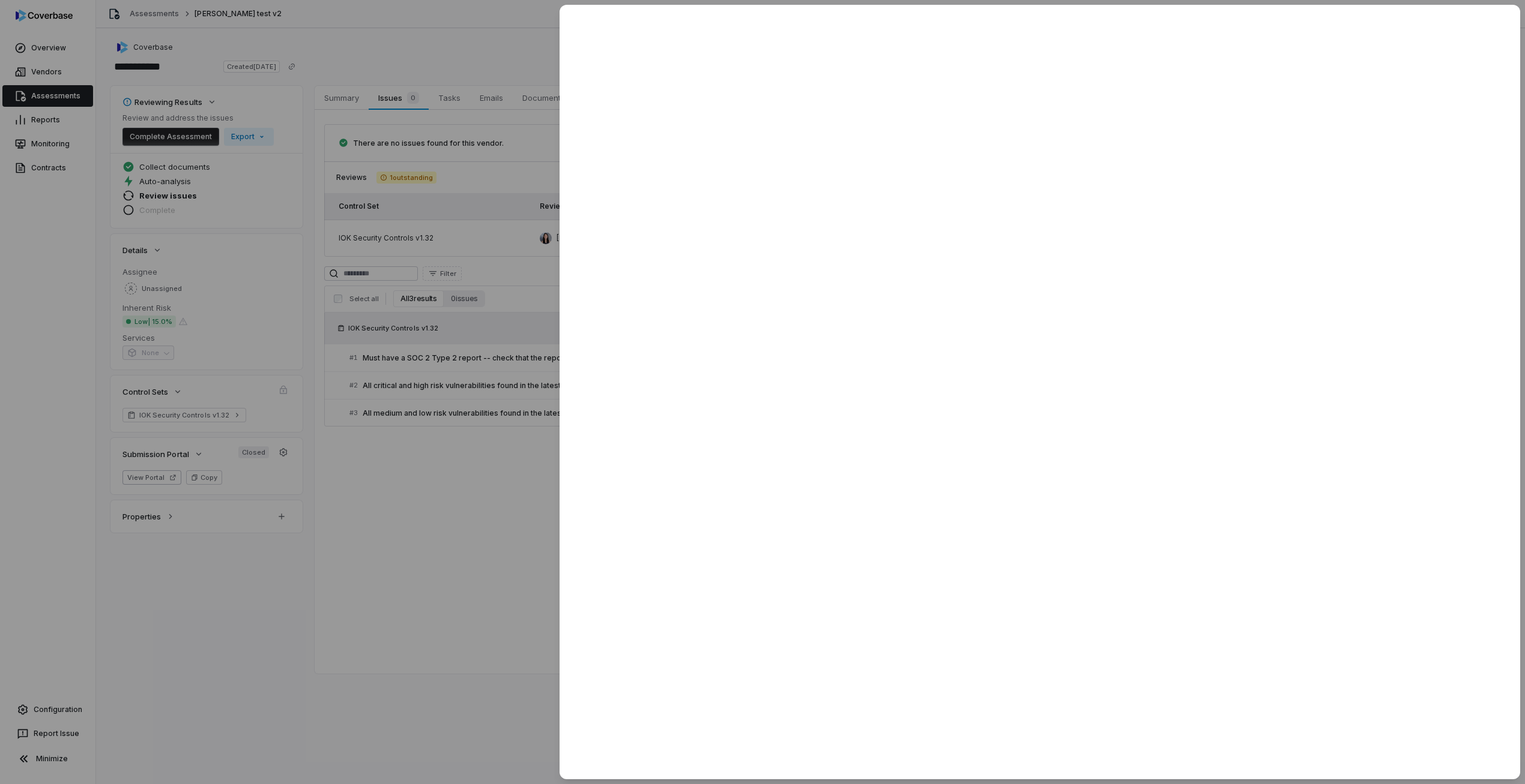
click at [543, 99] on div at bounding box center [762, 392] width 1525 height 784
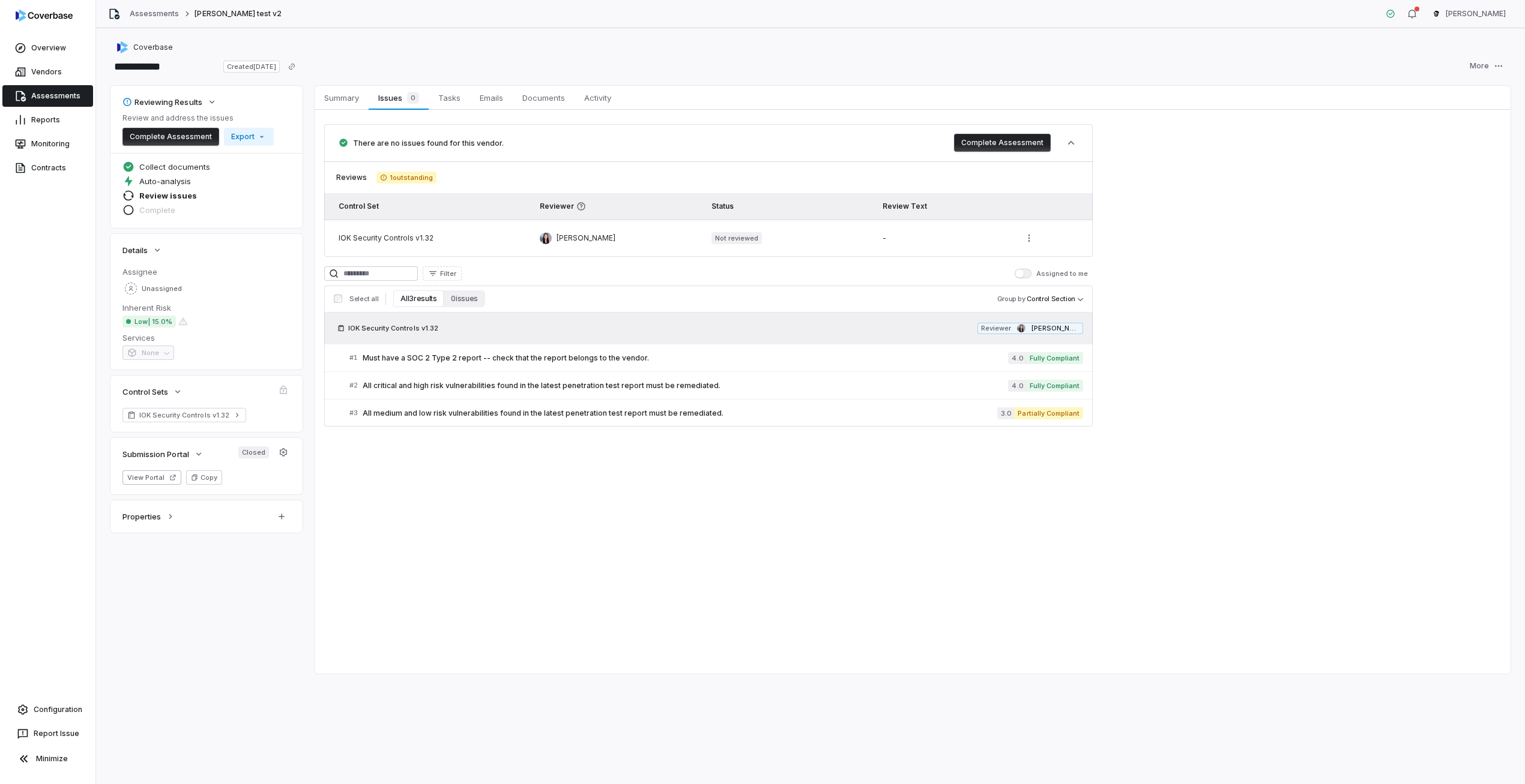
click at [75, 83] on div "Overview Vendors Assessments Reports Monitoring Contracts" at bounding box center [48, 108] width 96 height 144
click at [79, 74] on link "Vendors" at bounding box center [48, 72] width 90 height 21
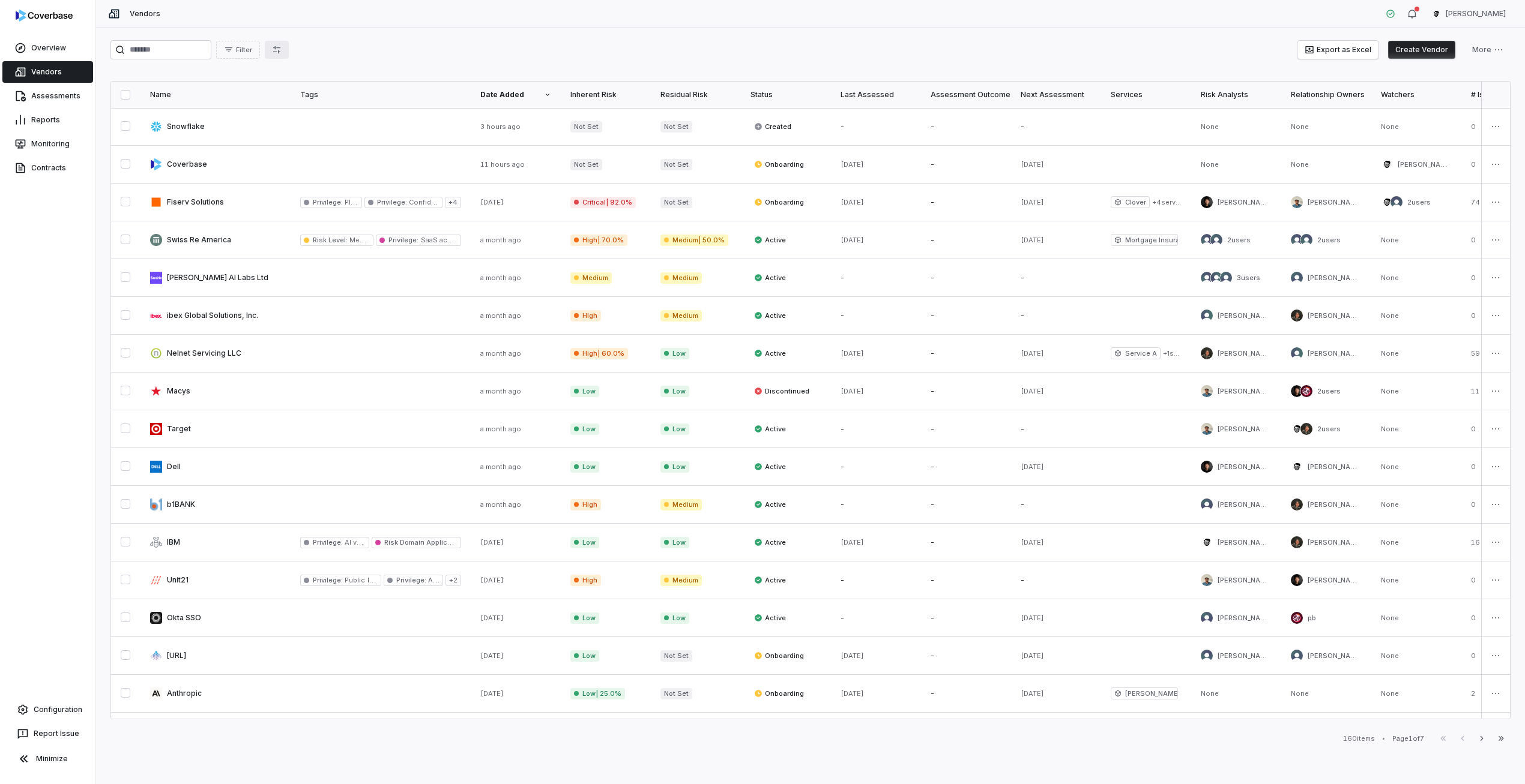
click at [281, 48] on icon "button" at bounding box center [277, 50] width 10 height 10
click at [333, 322] on button "Reset to defaults" at bounding box center [342, 324] width 64 height 21
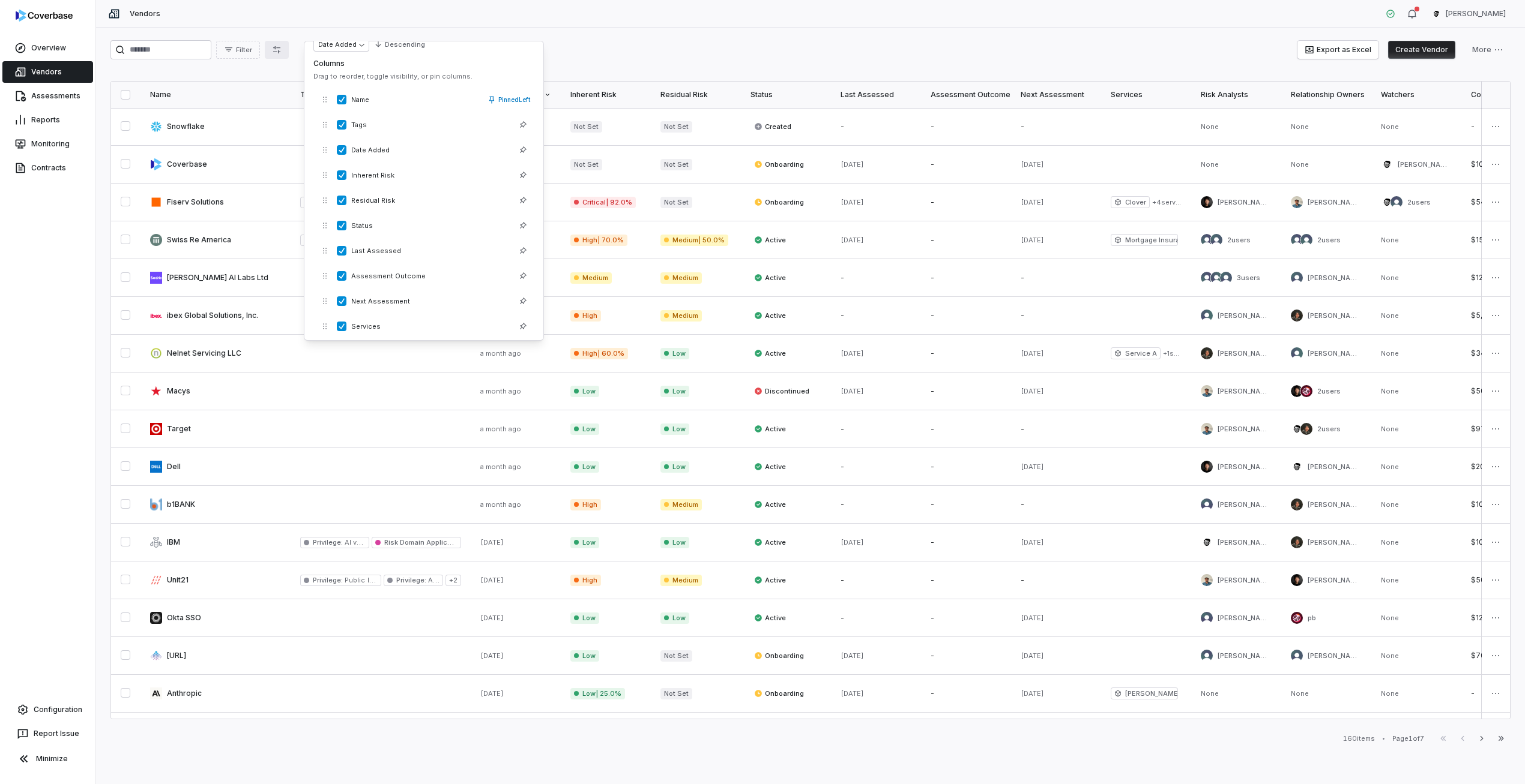
scroll to position [0, 0]
click at [602, 53] on div "Filter Export as Excel Create Vendor More" at bounding box center [811, 50] width 1400 height 20
